Goal: Task Accomplishment & Management: Use online tool/utility

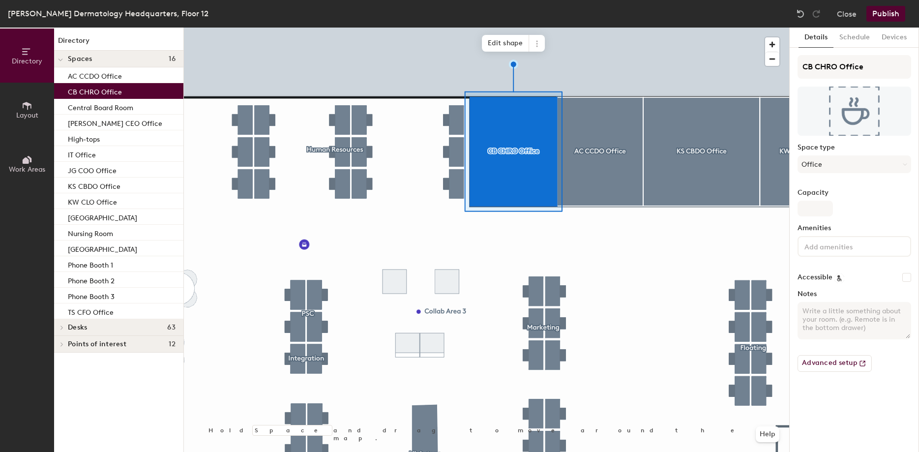
click at [118, 87] on p "CB CHRO Office" at bounding box center [95, 90] width 54 height 11
click at [541, 42] on icon at bounding box center [537, 44] width 8 height 8
click at [499, 42] on span "Edit shape" at bounding box center [505, 43] width 47 height 17
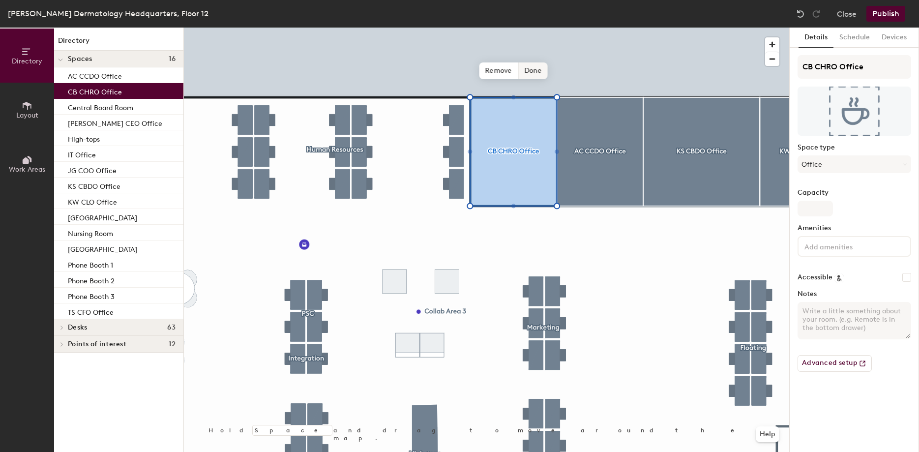
click at [532, 71] on span "Done" at bounding box center [532, 70] width 29 height 17
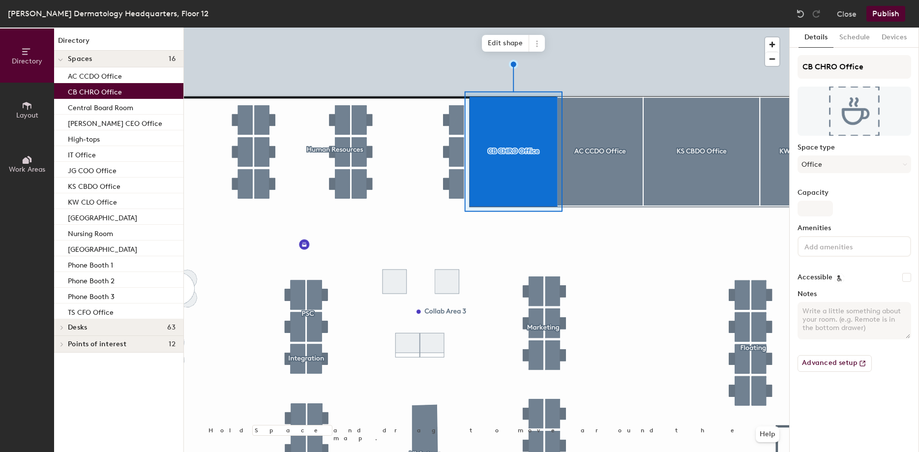
click at [81, 93] on p "CB CHRO Office" at bounding box center [95, 90] width 54 height 11
click at [80, 93] on p "CB CHRO Office" at bounding box center [95, 90] width 54 height 11
click at [540, 38] on span at bounding box center [537, 43] width 16 height 17
click at [508, 42] on span "Edit shape" at bounding box center [505, 43] width 47 height 17
click at [859, 38] on button "Schedule" at bounding box center [855, 38] width 42 height 20
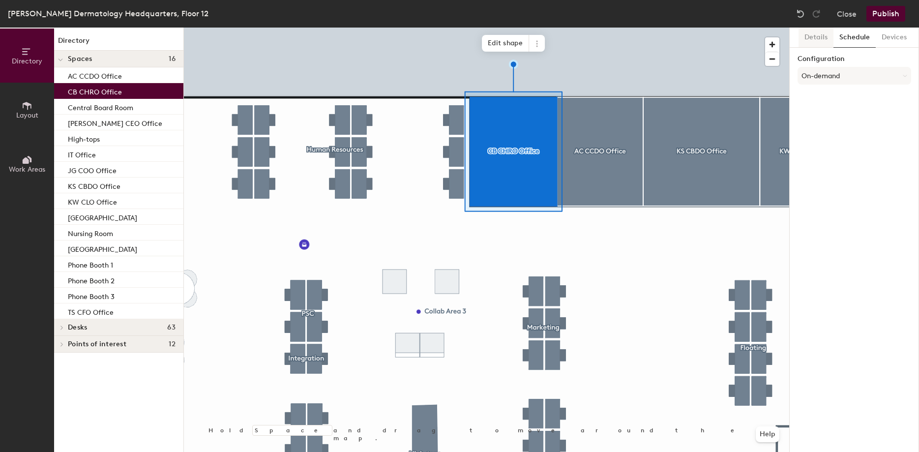
click at [811, 36] on button "Details" at bounding box center [816, 38] width 35 height 20
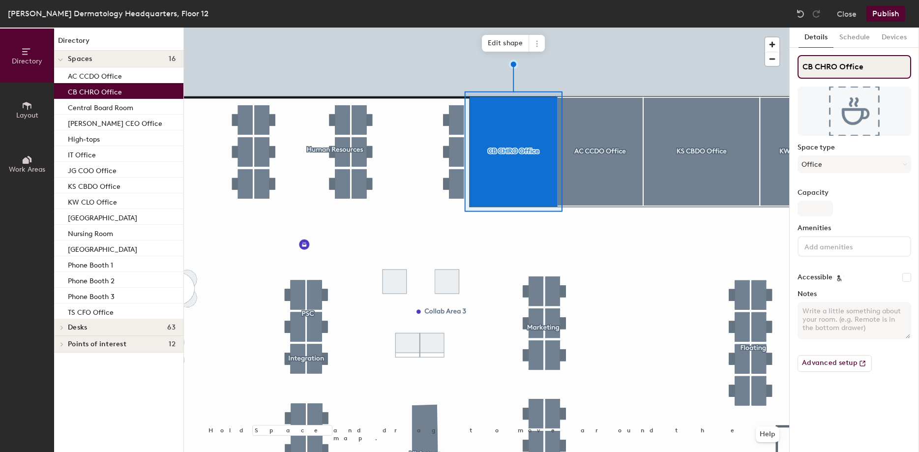
click at [849, 72] on input "CB CHRO Office" at bounding box center [855, 67] width 114 height 24
click at [873, 69] on input "CB CHRO Office" at bounding box center [855, 67] width 114 height 24
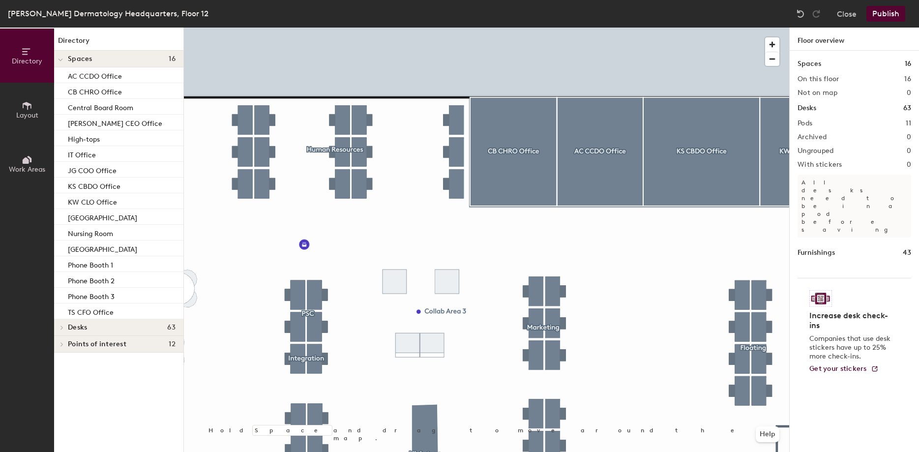
click at [880, 13] on button "Publish" at bounding box center [886, 14] width 39 height 16
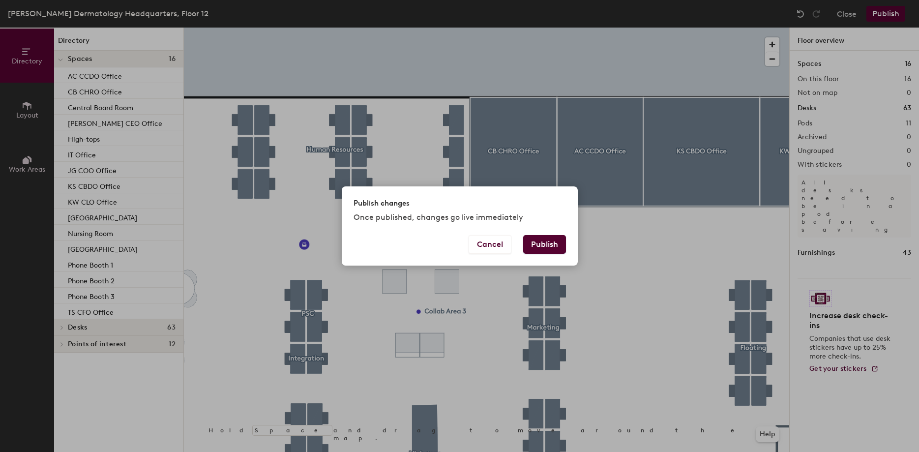
click at [547, 246] on button "Publish" at bounding box center [544, 244] width 43 height 19
